Goal: Task Accomplishment & Management: Use online tool/utility

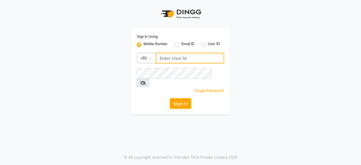
click at [169, 56] on input "Username" at bounding box center [190, 58] width 69 height 11
type input "8585856832"
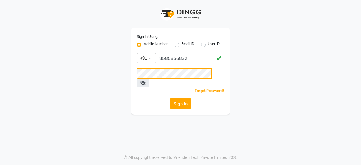
click at [170, 98] on button "Sign In" at bounding box center [180, 103] width 21 height 11
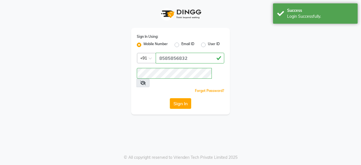
select select "7913"
select select "service"
